Goal: Complete application form

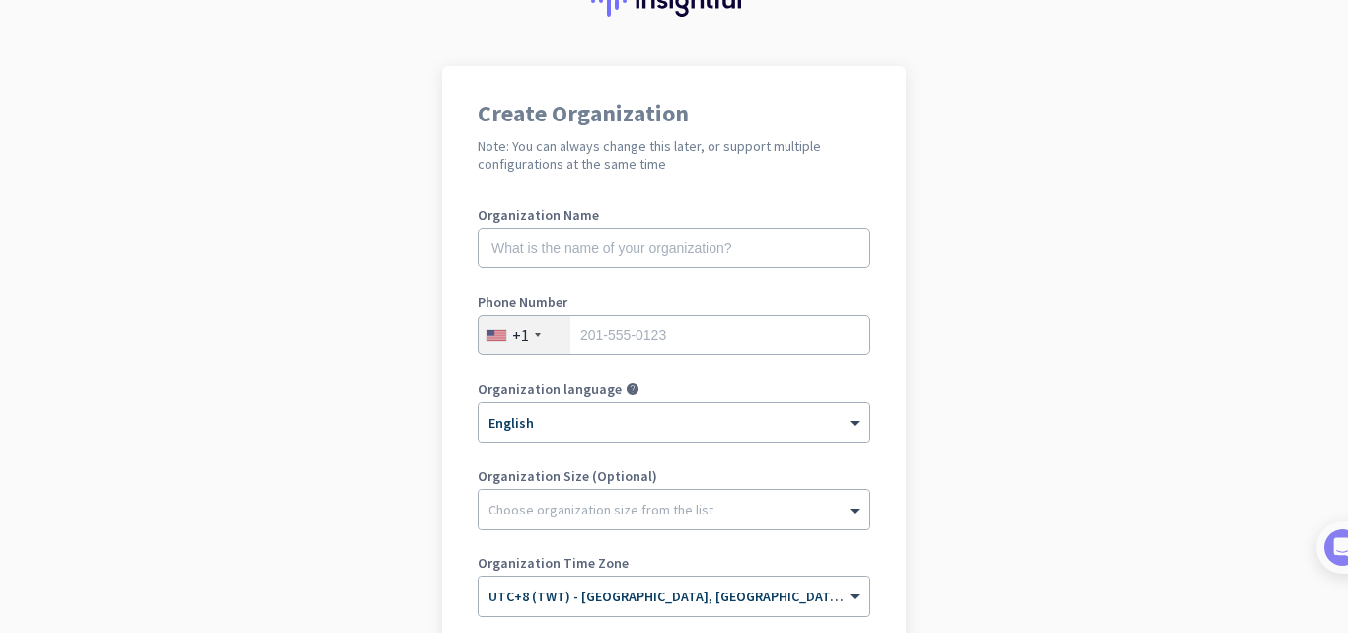
scroll to position [197, 0]
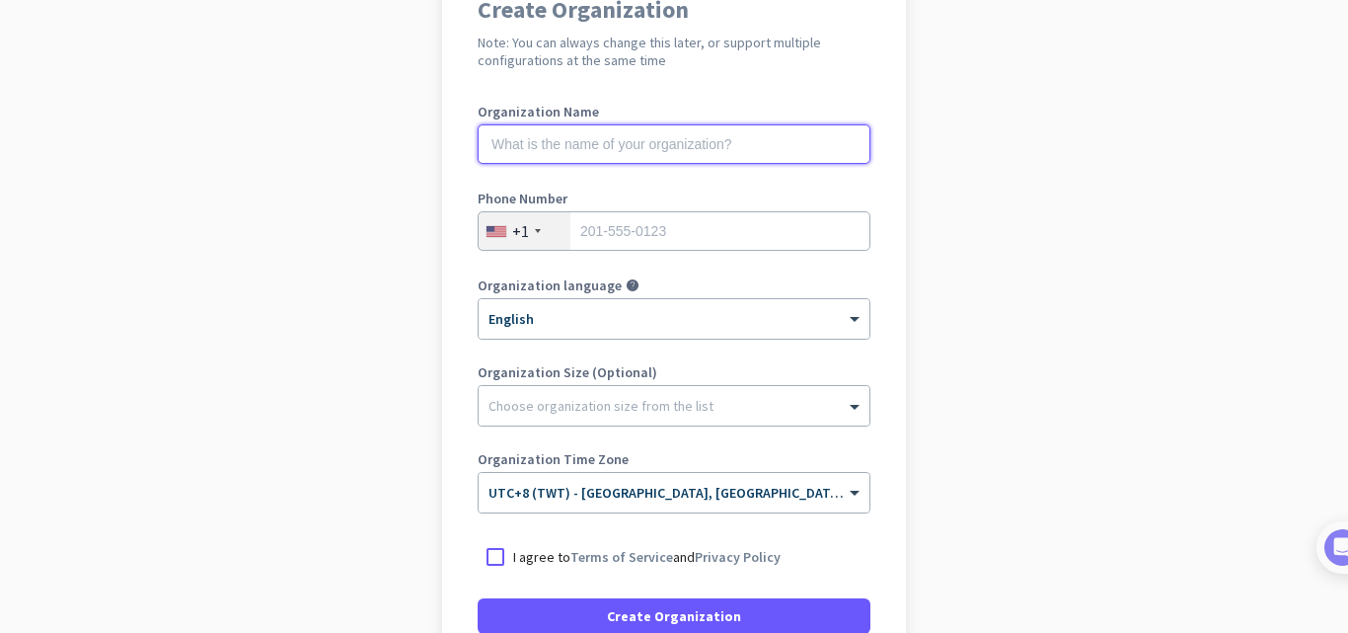
click at [672, 156] on input "text" at bounding box center [674, 143] width 393 height 39
type input "Platonics LLC"
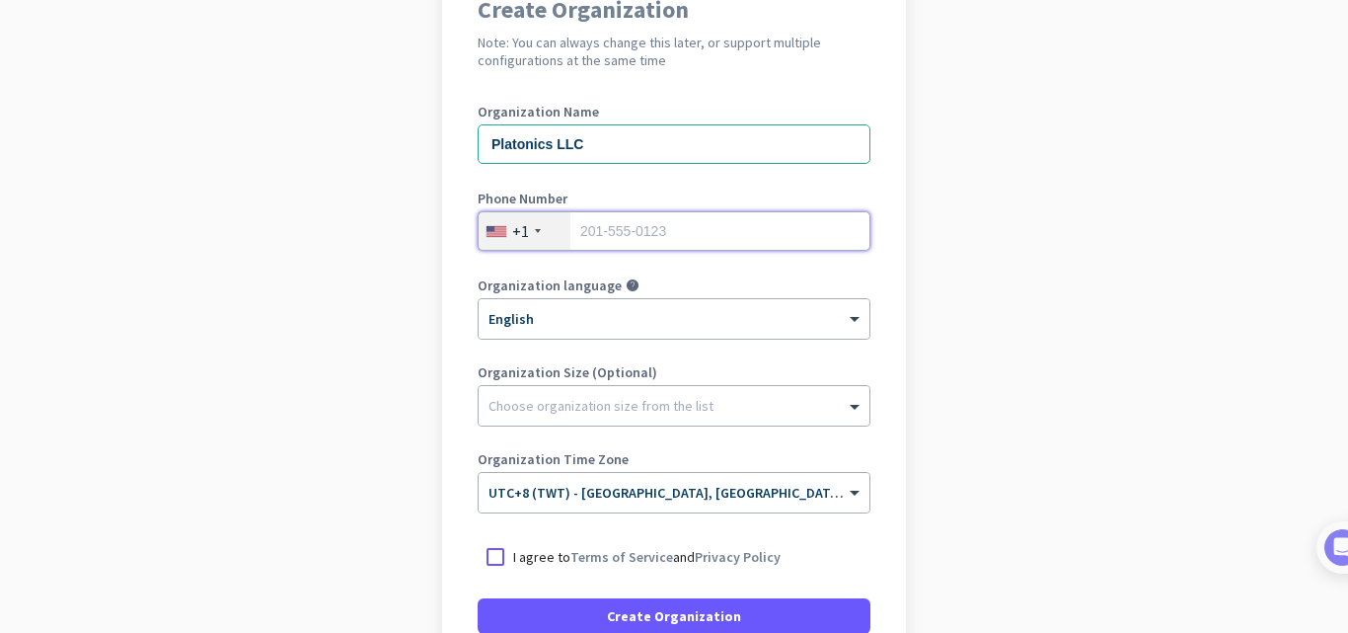
click at [657, 235] on input "tel" at bounding box center [674, 230] width 393 height 39
paste input "[PHONE_NUMBER]"
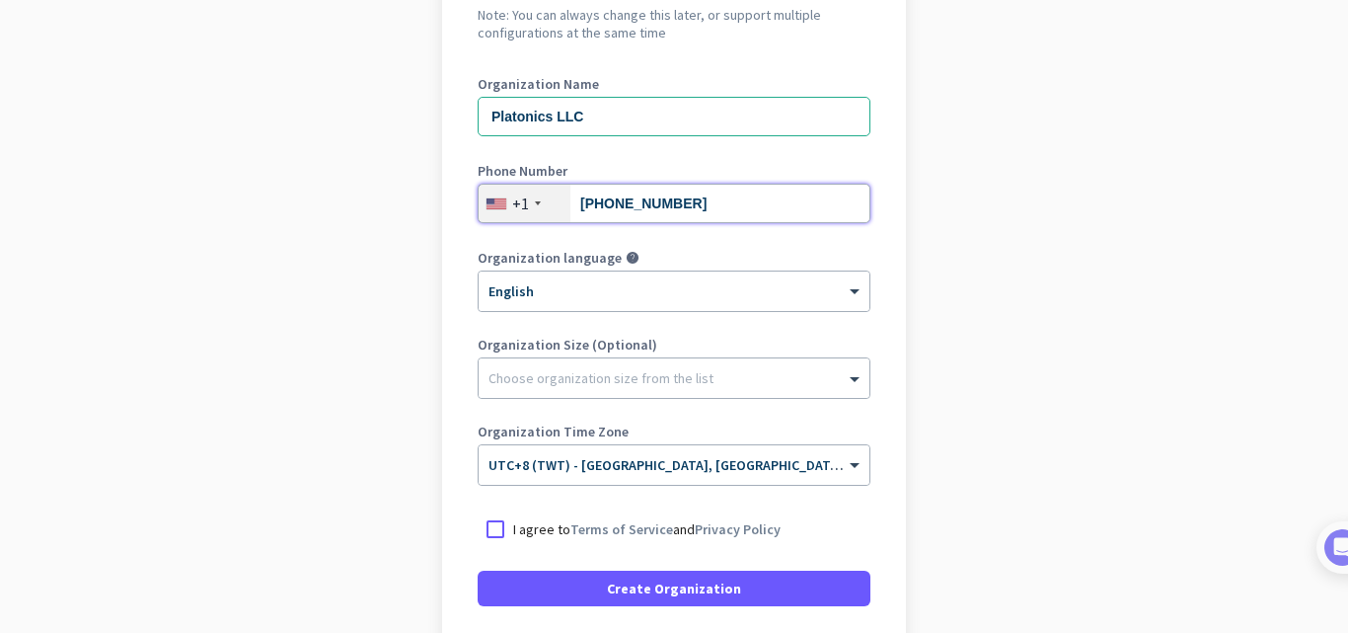
scroll to position [185, 0]
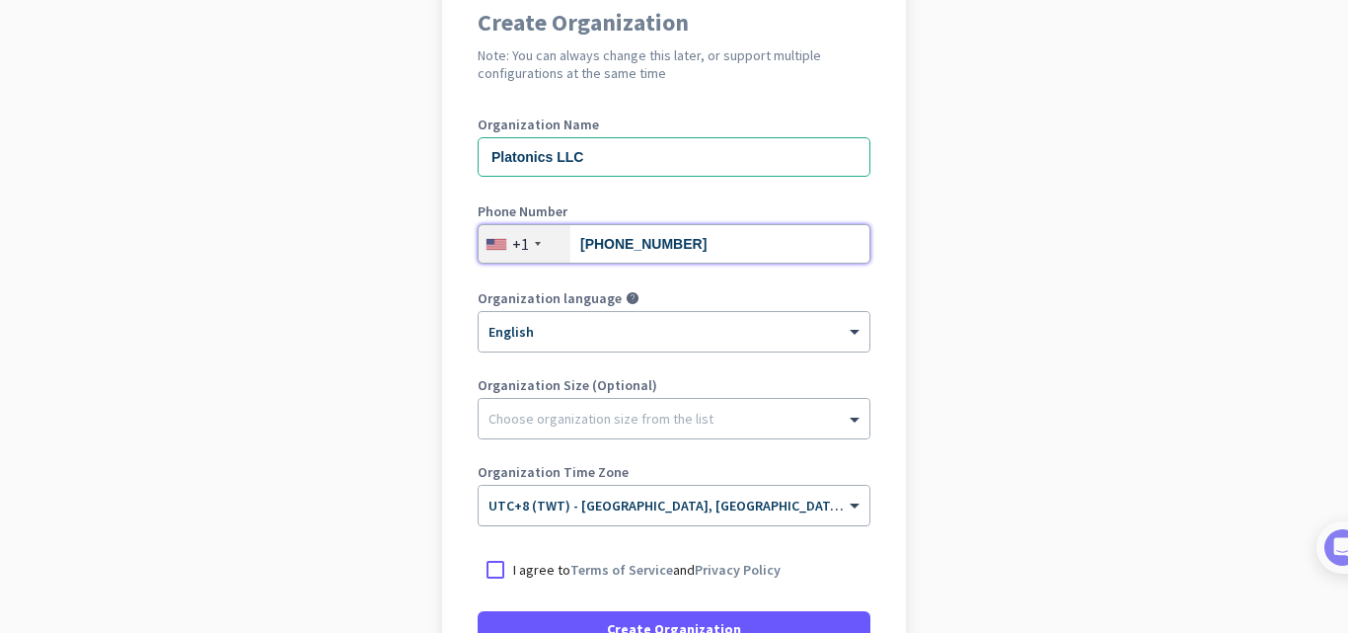
type input "[PHONE_NUMBER]"
click at [828, 506] on div at bounding box center [674, 498] width 391 height 17
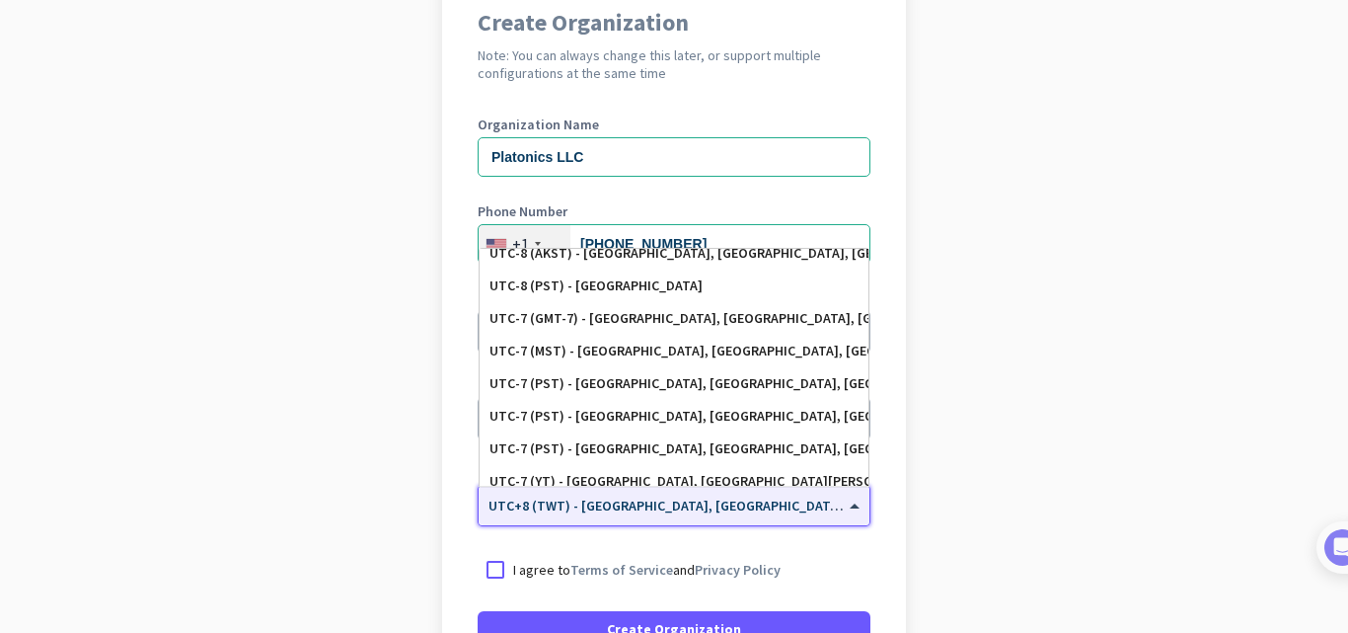
scroll to position [316, 0]
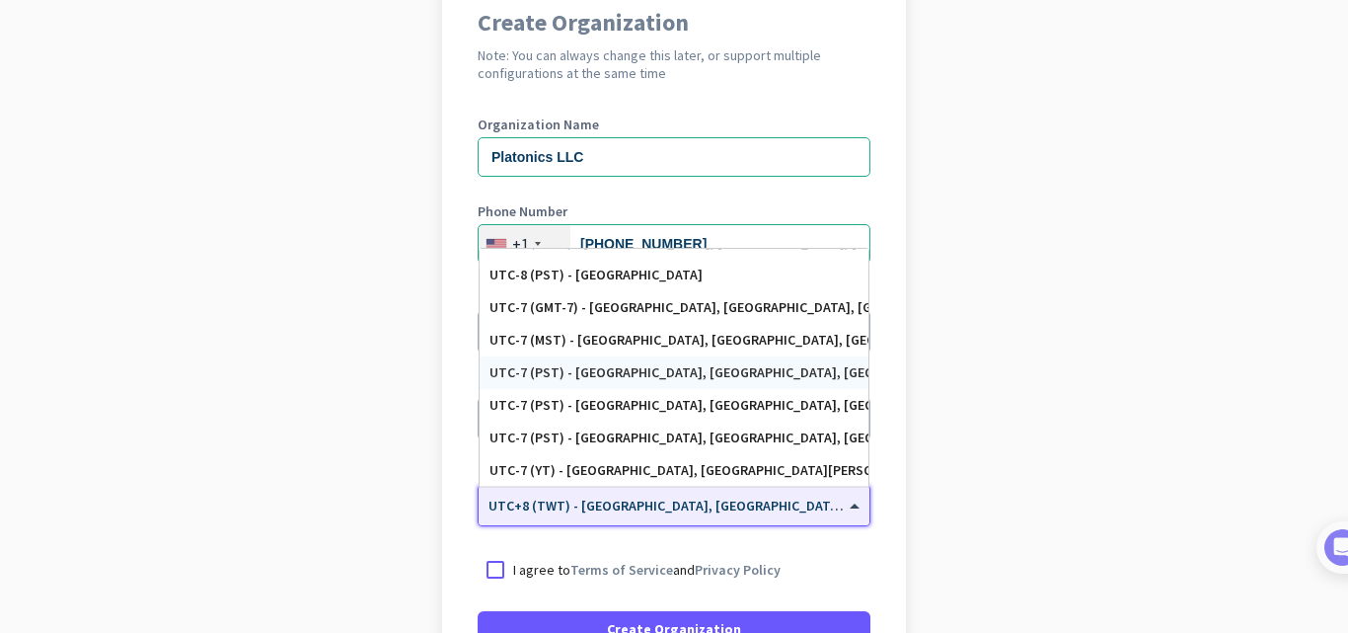
click at [797, 372] on div "UTC-7 (PST) - [GEOGRAPHIC_DATA], [GEOGRAPHIC_DATA], [GEOGRAPHIC_DATA][PERSON_NA…" at bounding box center [673, 372] width 369 height 17
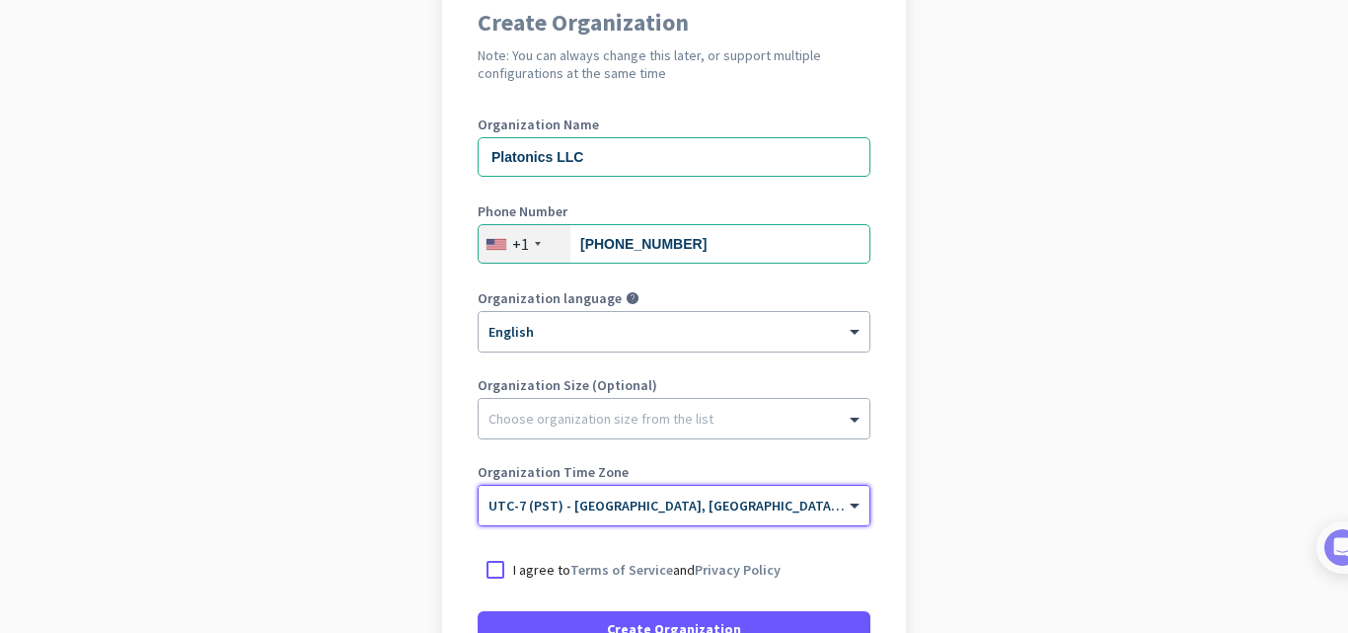
scroll to position [283, 0]
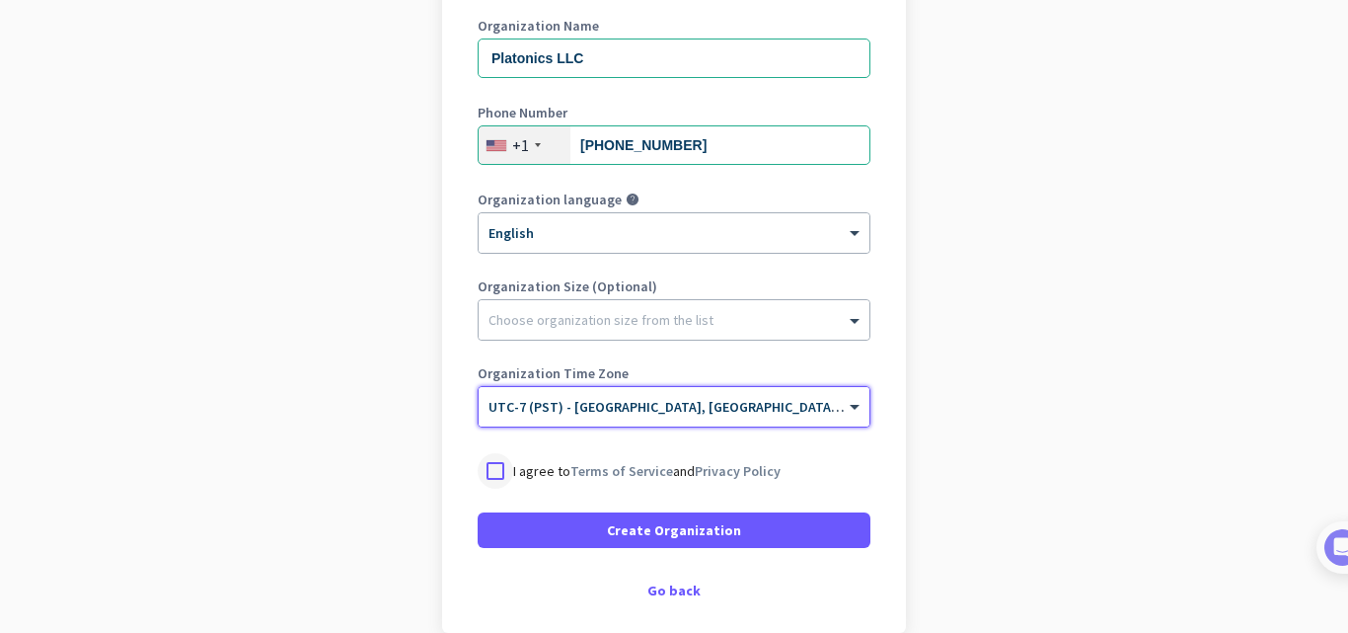
click at [490, 464] on div at bounding box center [496, 471] width 36 height 36
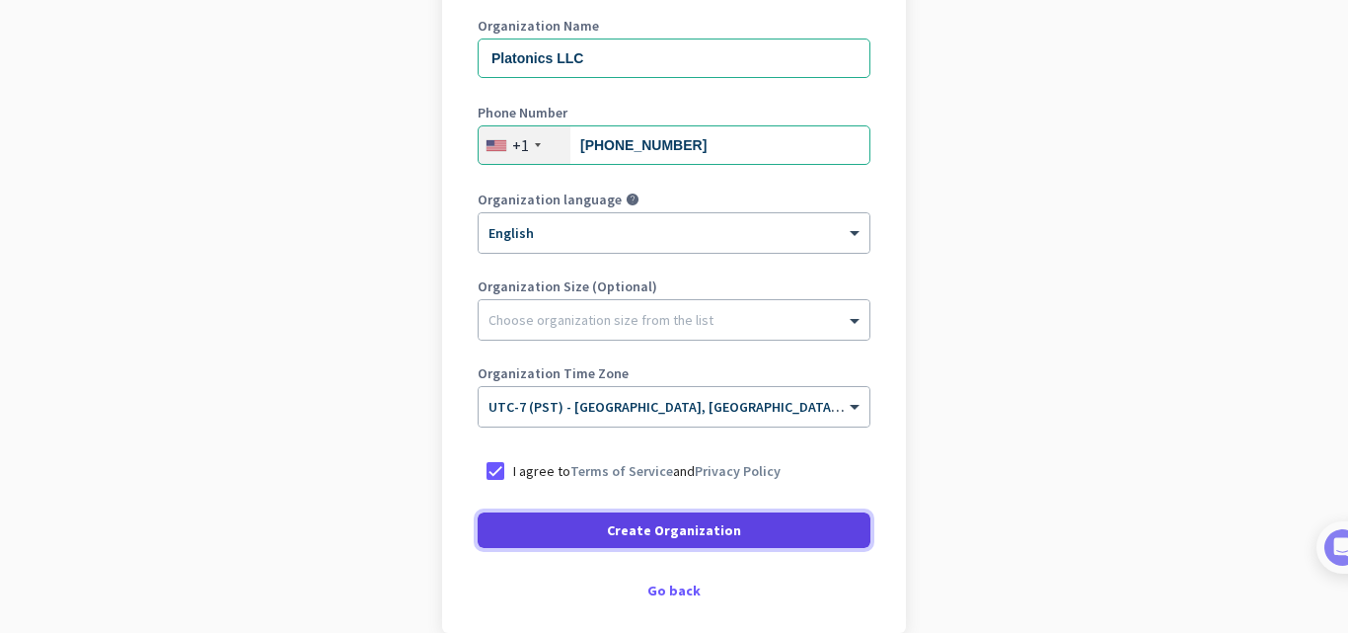
click at [695, 520] on span "Create Organization" at bounding box center [674, 530] width 134 height 20
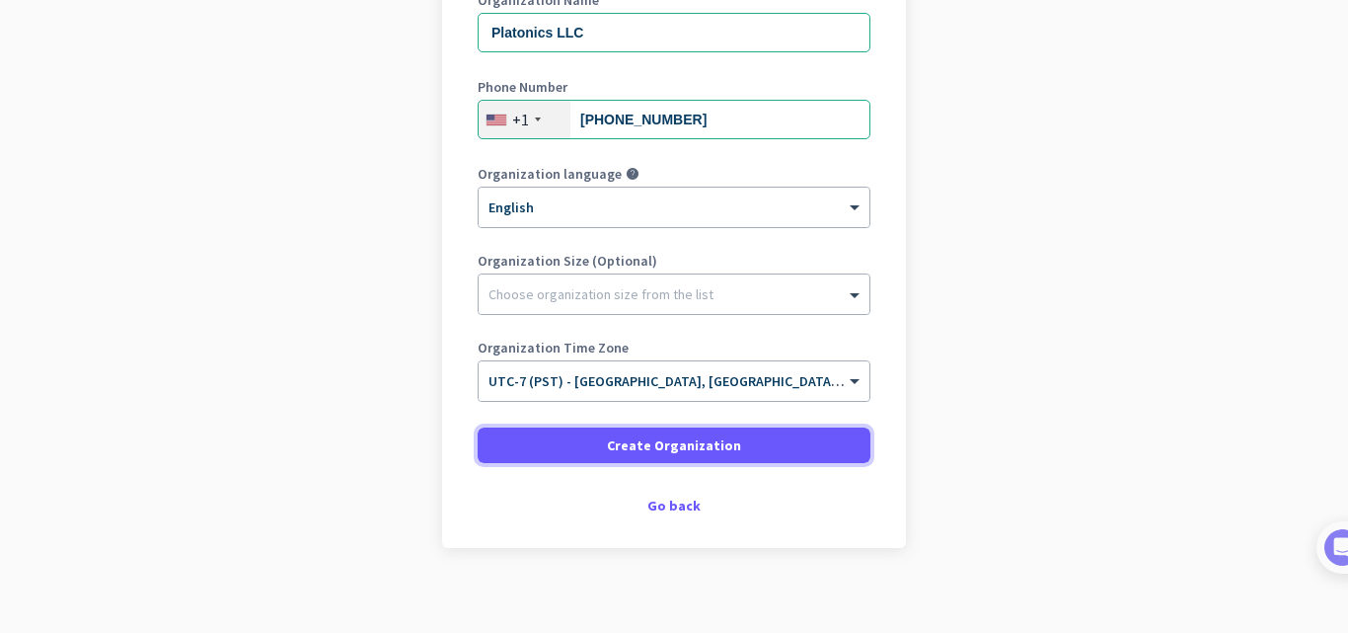
scroll to position [323, 0]
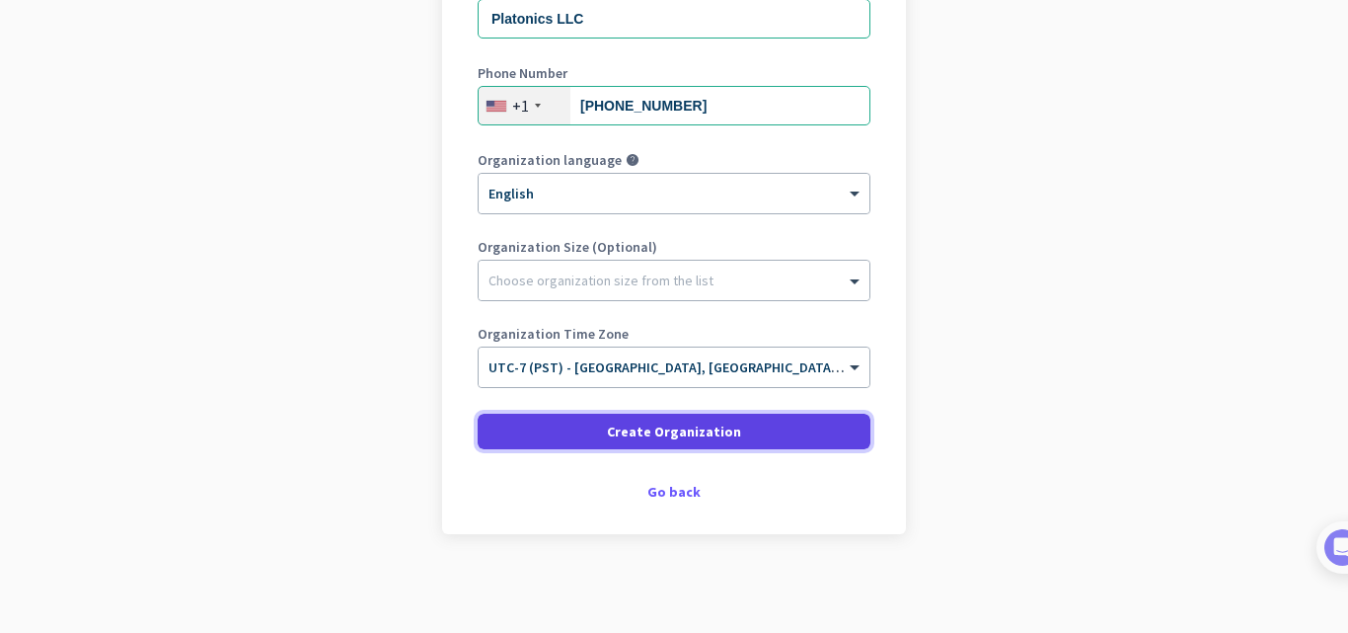
click at [577, 442] on span at bounding box center [674, 431] width 393 height 47
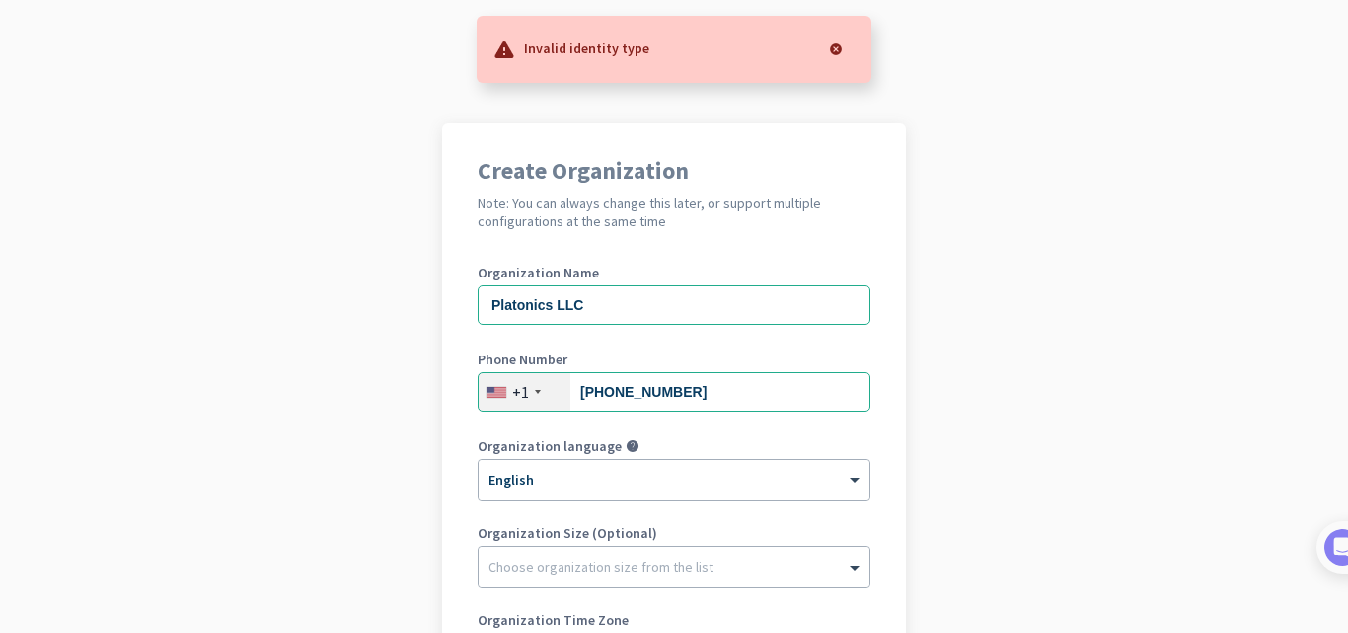
scroll to position [27, 0]
